Goal: Navigation & Orientation: Find specific page/section

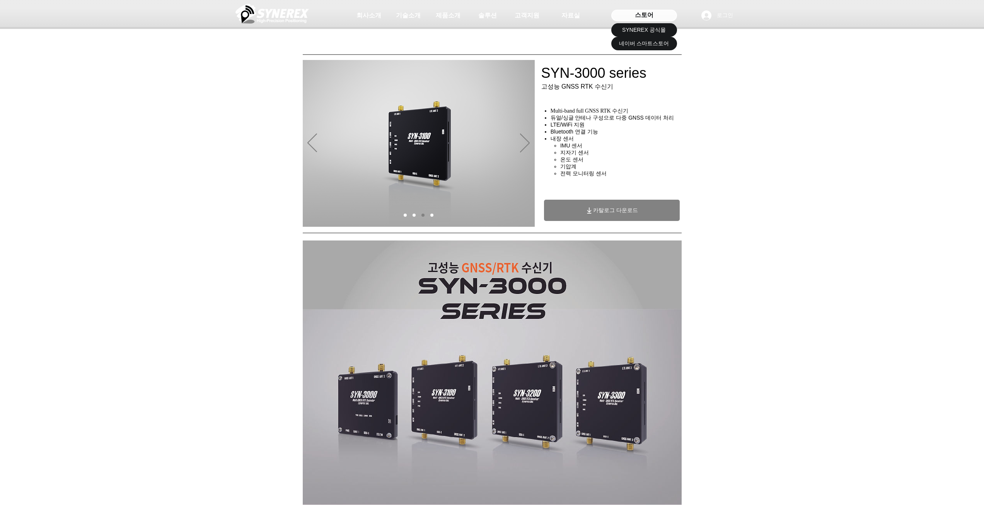
click at [648, 18] on span "스토어" at bounding box center [644, 15] width 19 height 9
click at [652, 31] on span "SYNEREX 공식몰" at bounding box center [644, 30] width 44 height 8
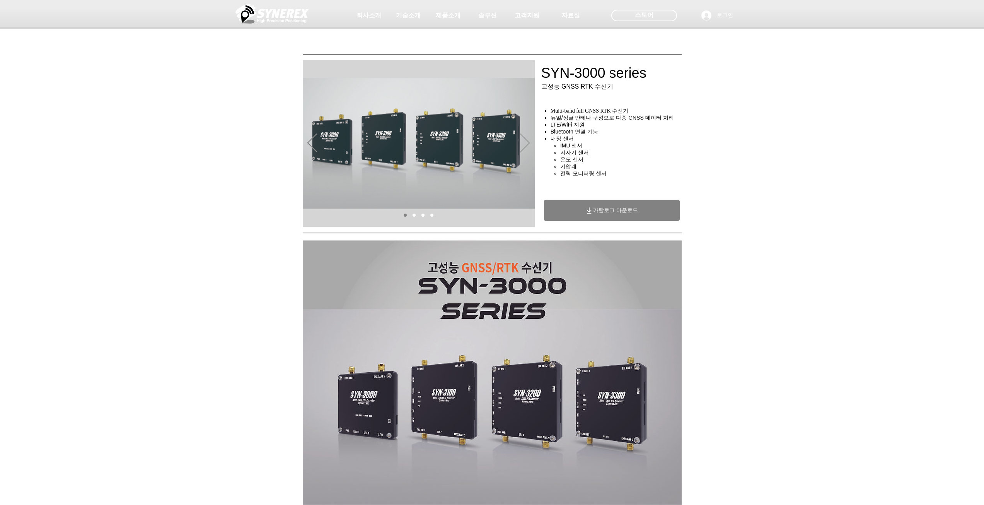
click at [525, 143] on icon "다음" at bounding box center [525, 142] width 10 height 19
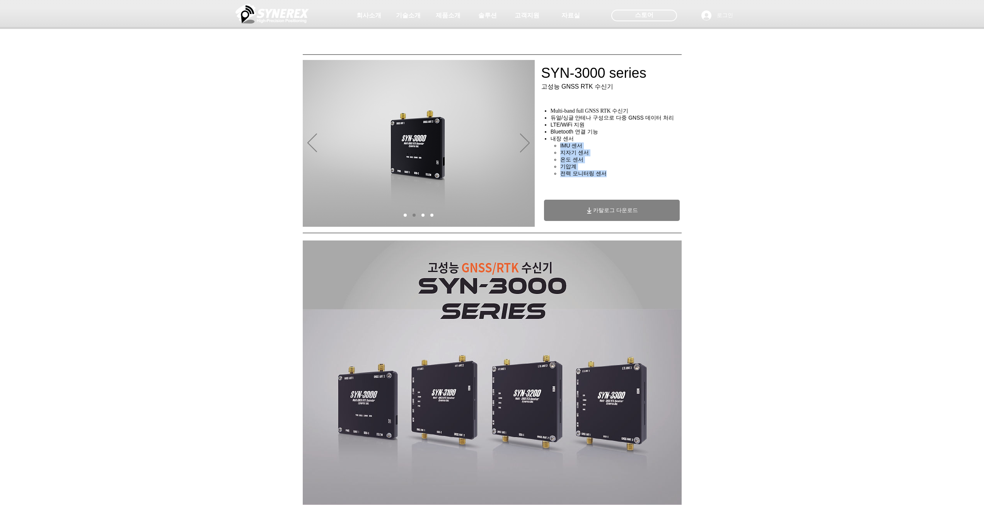
drag, startPoint x: 559, startPoint y: 147, endPoint x: 641, endPoint y: 174, distance: 87.0
click at [641, 174] on ul "IMU 센서​ 지자기 센서 온도 센서 기압계 ​전력 모니터링 센서" at bounding box center [620, 159] width 133 height 35
click at [693, 176] on div "main content" at bounding box center [618, 181] width 155 height 51
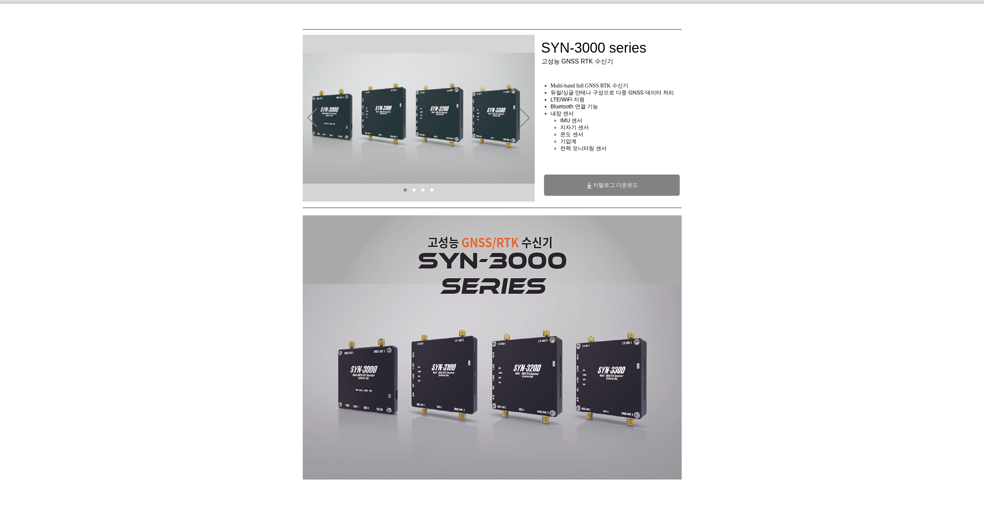
scroll to position [39, 0]
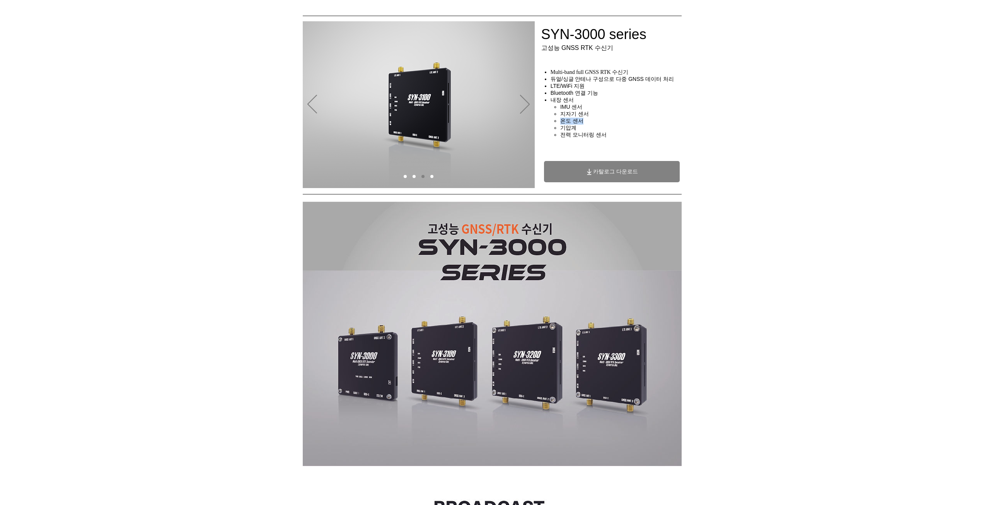
drag, startPoint x: 560, startPoint y: 123, endPoint x: 593, endPoint y: 125, distance: 32.9
click at [593, 125] on h4 "온도 센서" at bounding box center [623, 121] width 126 height 7
click at [613, 138] on h4 "​전력 모니터링 센서" at bounding box center [623, 135] width 126 height 7
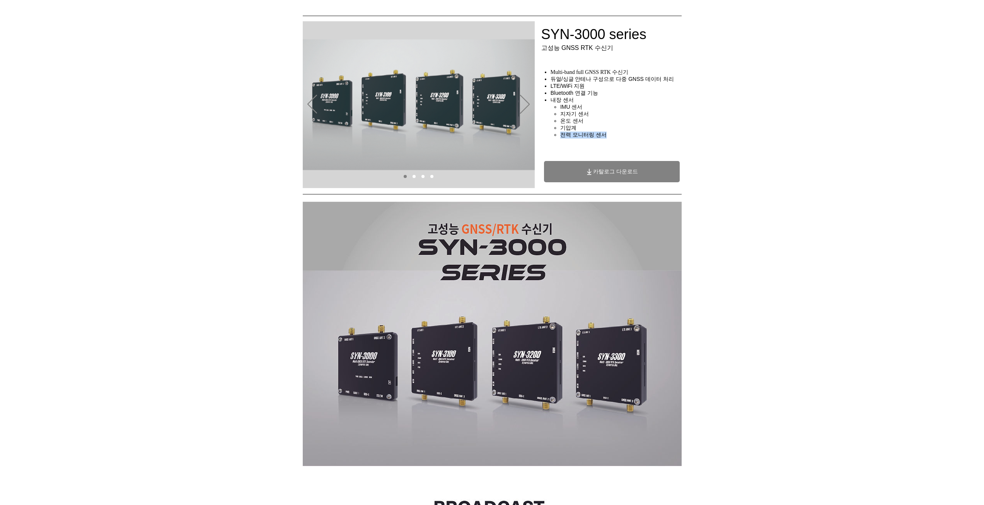
drag, startPoint x: 560, startPoint y: 139, endPoint x: 627, endPoint y: 139, distance: 66.5
click at [627, 138] on h4 "​전력 모니터링 센서" at bounding box center [623, 135] width 126 height 7
click at [640, 138] on h4 "​전력 모니터링 센서" at bounding box center [623, 135] width 126 height 7
click at [529, 104] on icon "다음" at bounding box center [525, 104] width 10 height 19
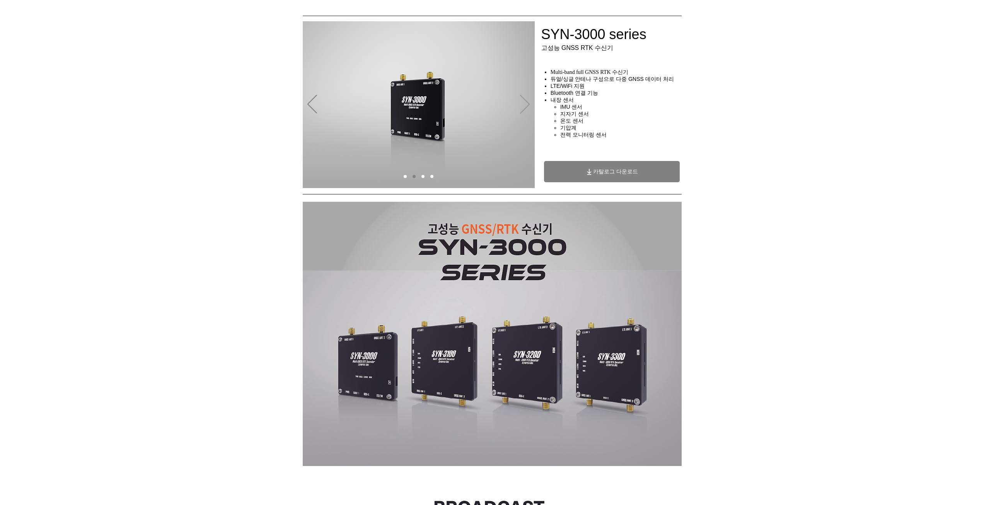
click at [529, 104] on icon "다음" at bounding box center [525, 104] width 10 height 19
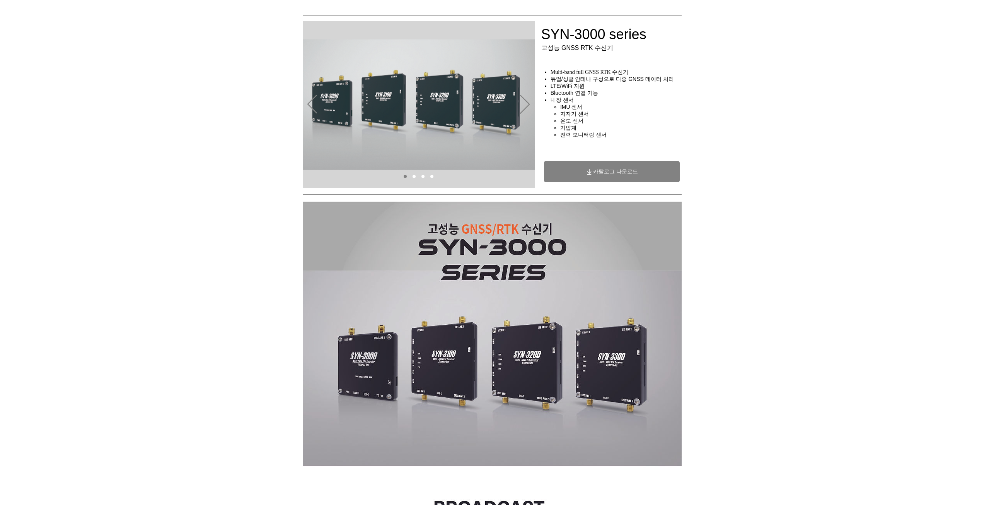
drag, startPoint x: 529, startPoint y: 104, endPoint x: 737, endPoint y: 111, distance: 207.8
click at [737, 111] on div "main content" at bounding box center [492, 135] width 984 height 111
click at [529, 104] on icon "다음" at bounding box center [525, 104] width 10 height 19
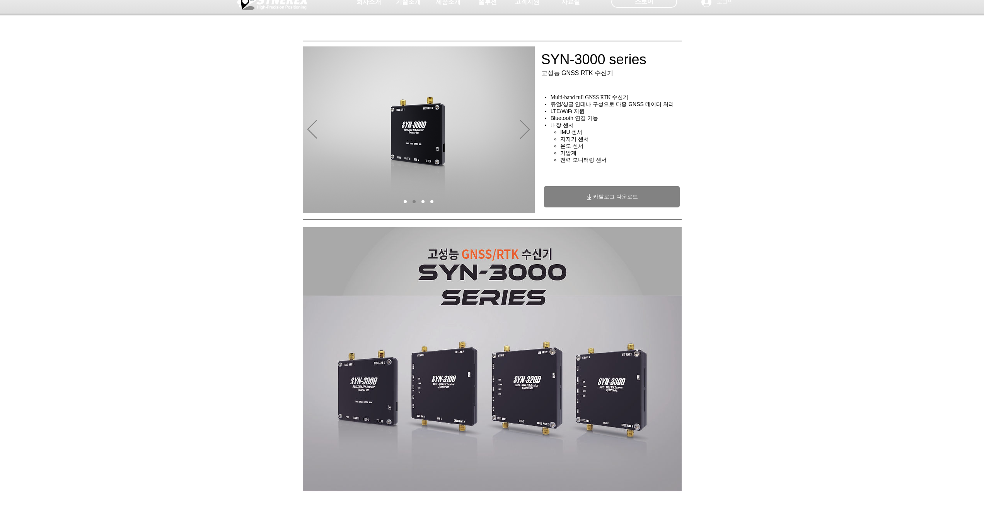
scroll to position [0, 0]
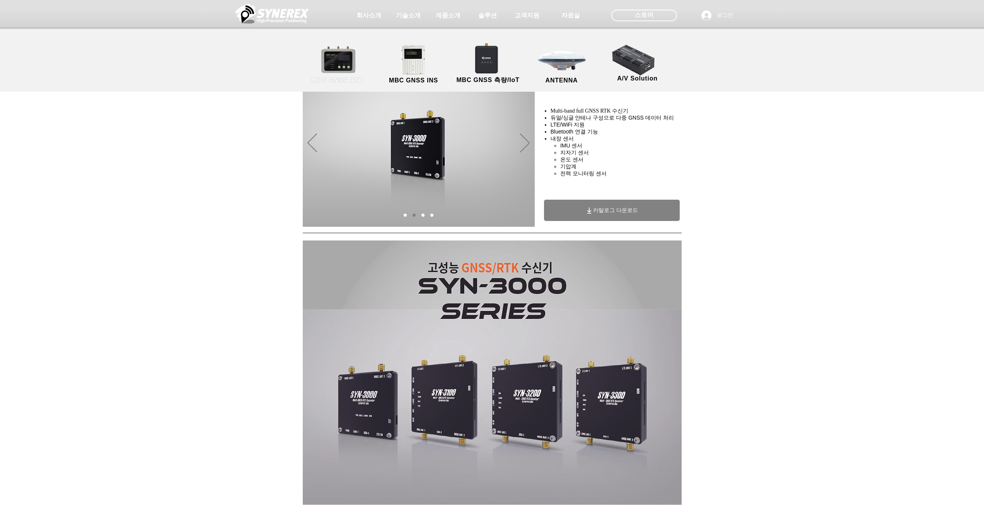
click at [337, 68] on link "MBC GNSS RTK" at bounding box center [338, 64] width 70 height 41
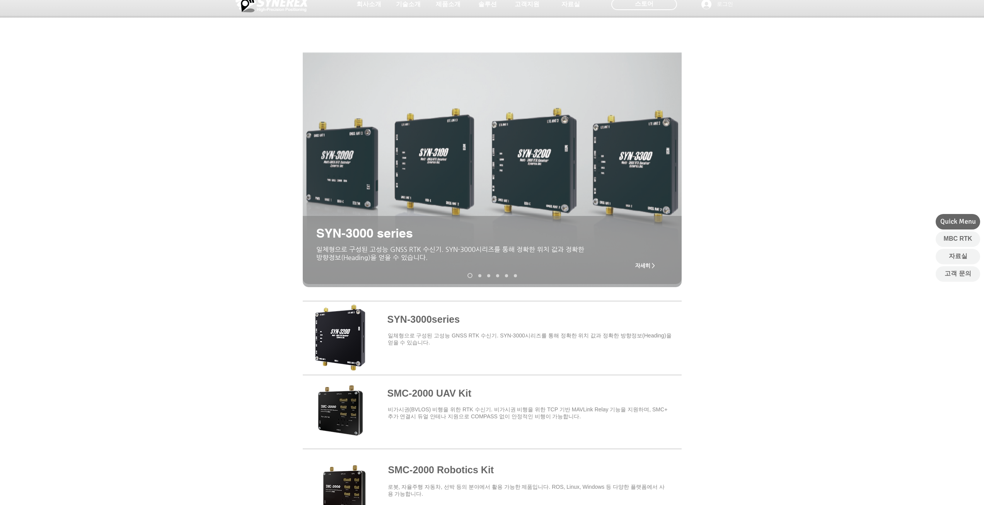
scroll to position [155, 0]
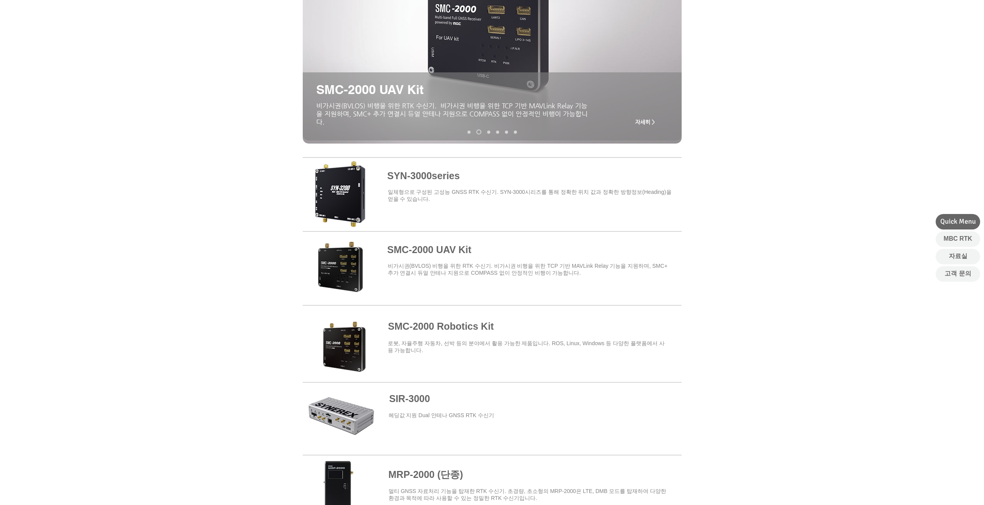
click at [434, 174] on span at bounding box center [492, 193] width 379 height 68
